Goal: Task Accomplishment & Management: Manage account settings

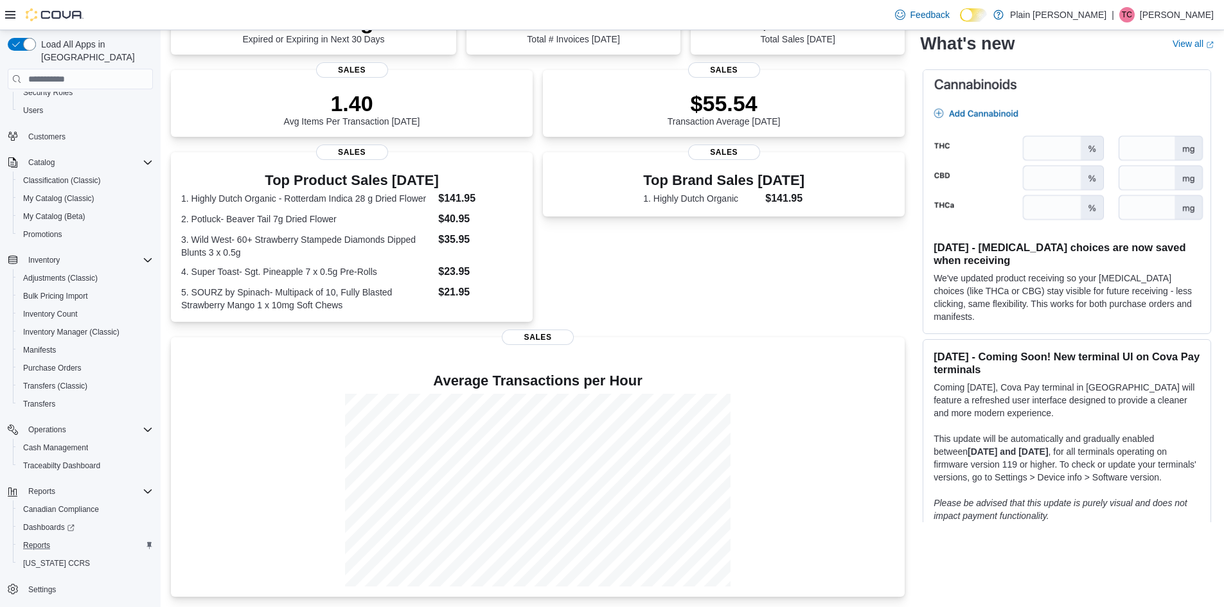
scroll to position [255, 0]
click at [46, 585] on span "Settings" at bounding box center [42, 590] width 28 height 10
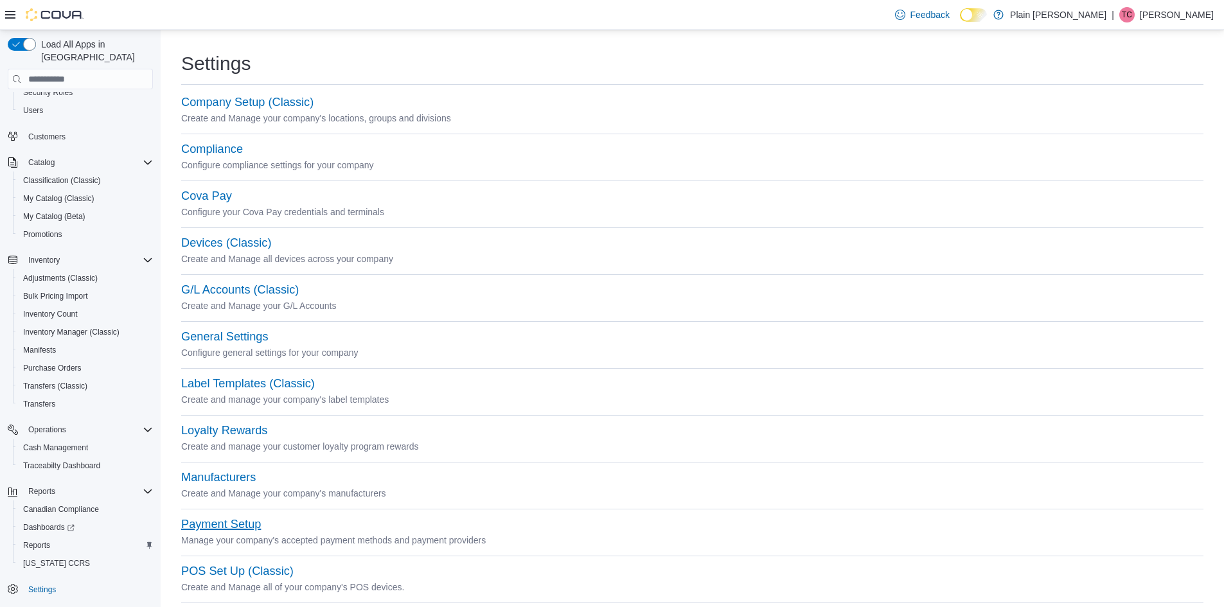
click at [223, 527] on button "Payment Setup" at bounding box center [221, 524] width 80 height 13
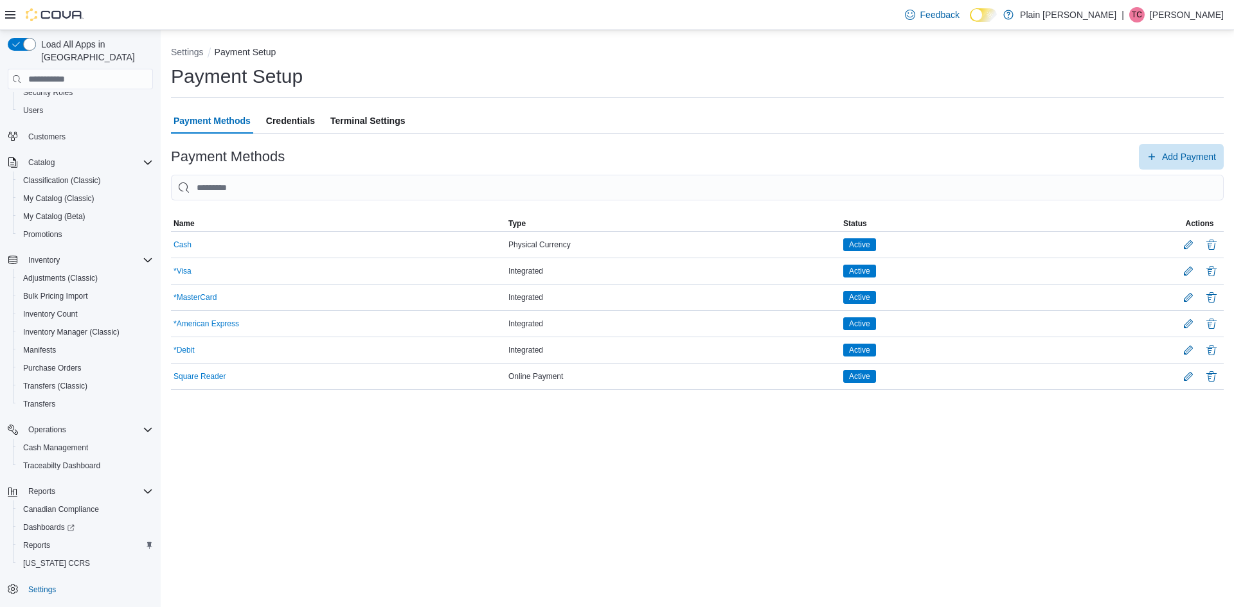
click at [343, 120] on span "Terminal Settings" at bounding box center [367, 121] width 75 height 26
